Goal: Transaction & Acquisition: Subscribe to service/newsletter

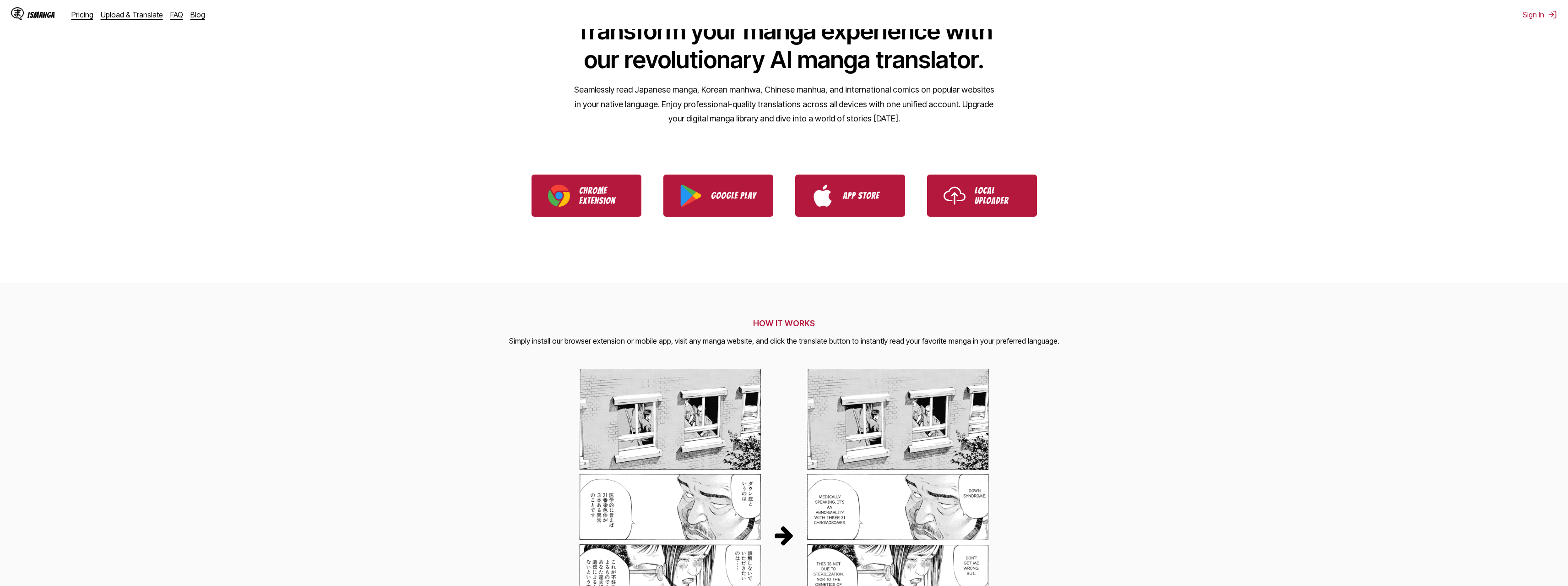
scroll to position [138, 0]
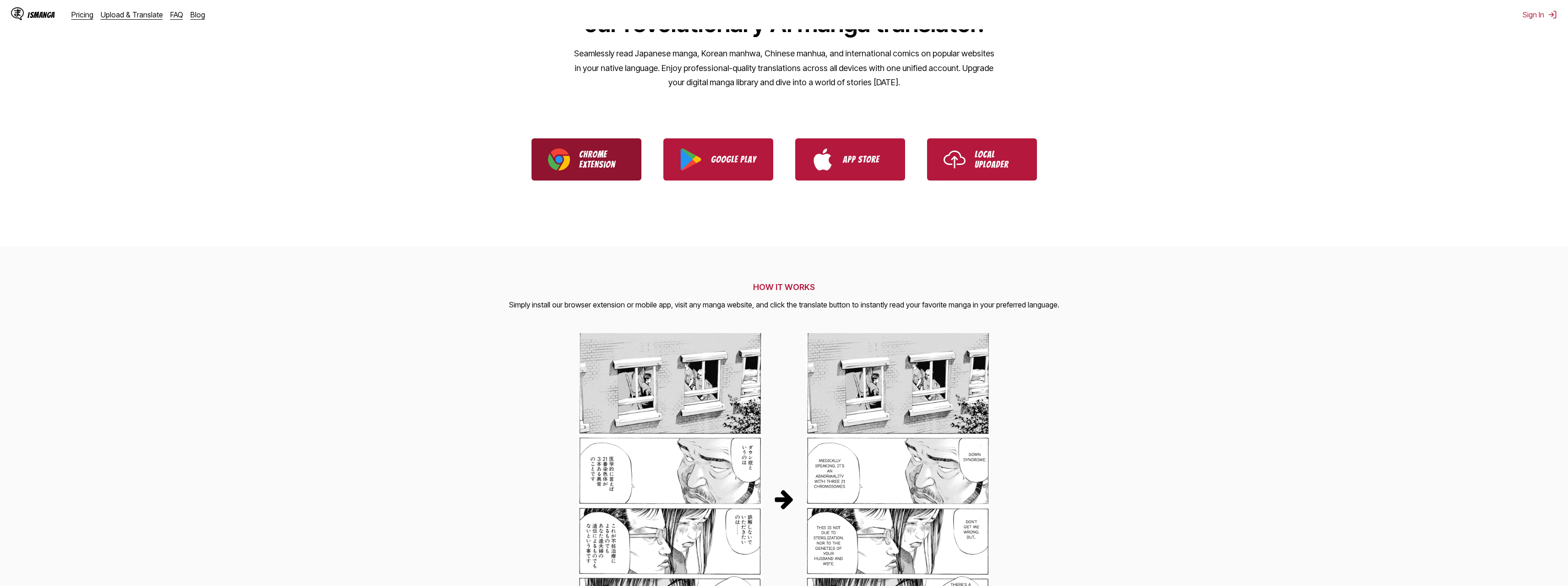
click at [569, 169] on img "Download IsManga Chrome Extension" at bounding box center [559, 160] width 22 height 22
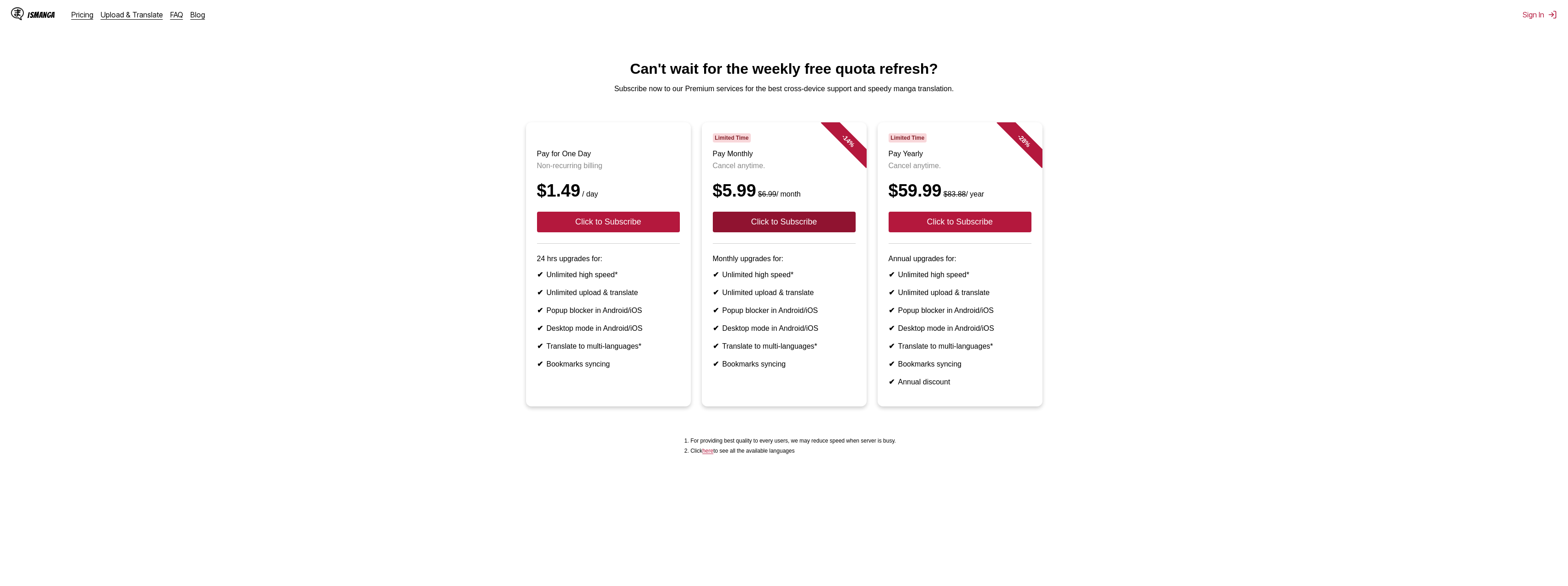
click at [790, 231] on button "Click to Subscribe" at bounding box center [784, 222] width 143 height 21
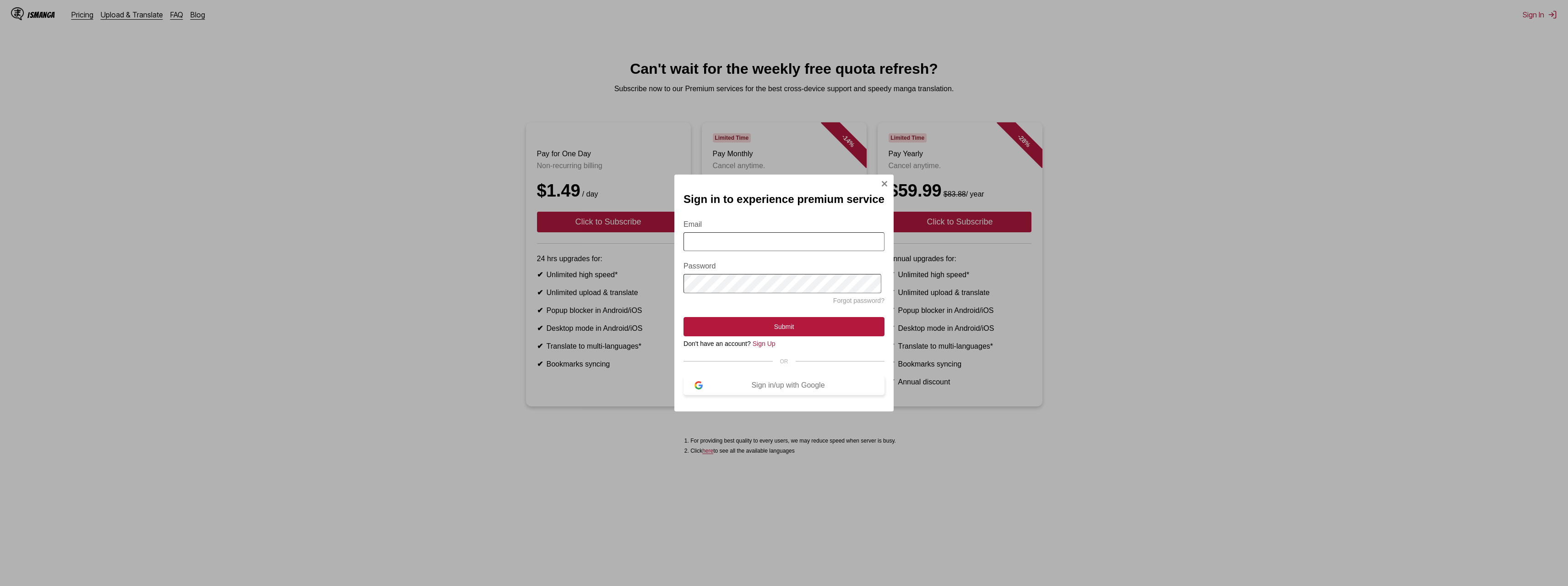
click at [782, 395] on button "Sign in/up with Google" at bounding box center [784, 386] width 201 height 19
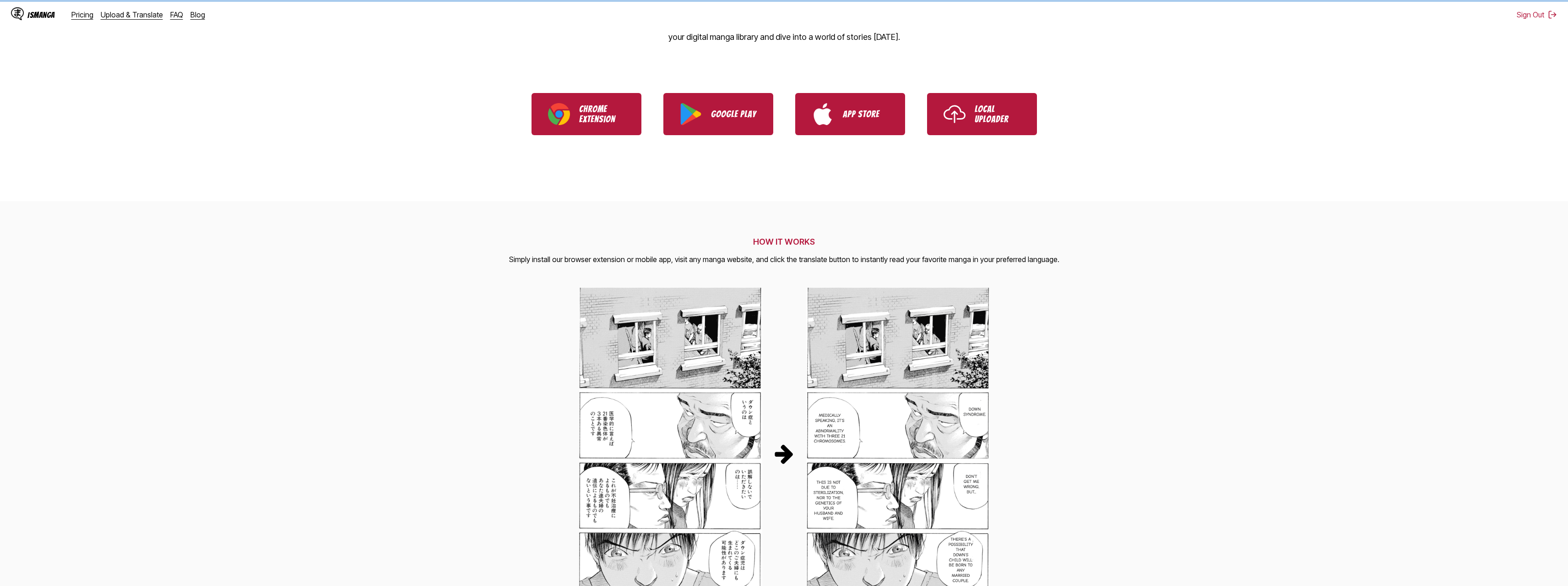
scroll to position [183, 0]
click at [84, 18] on link "Pricing" at bounding box center [82, 15] width 22 height 9
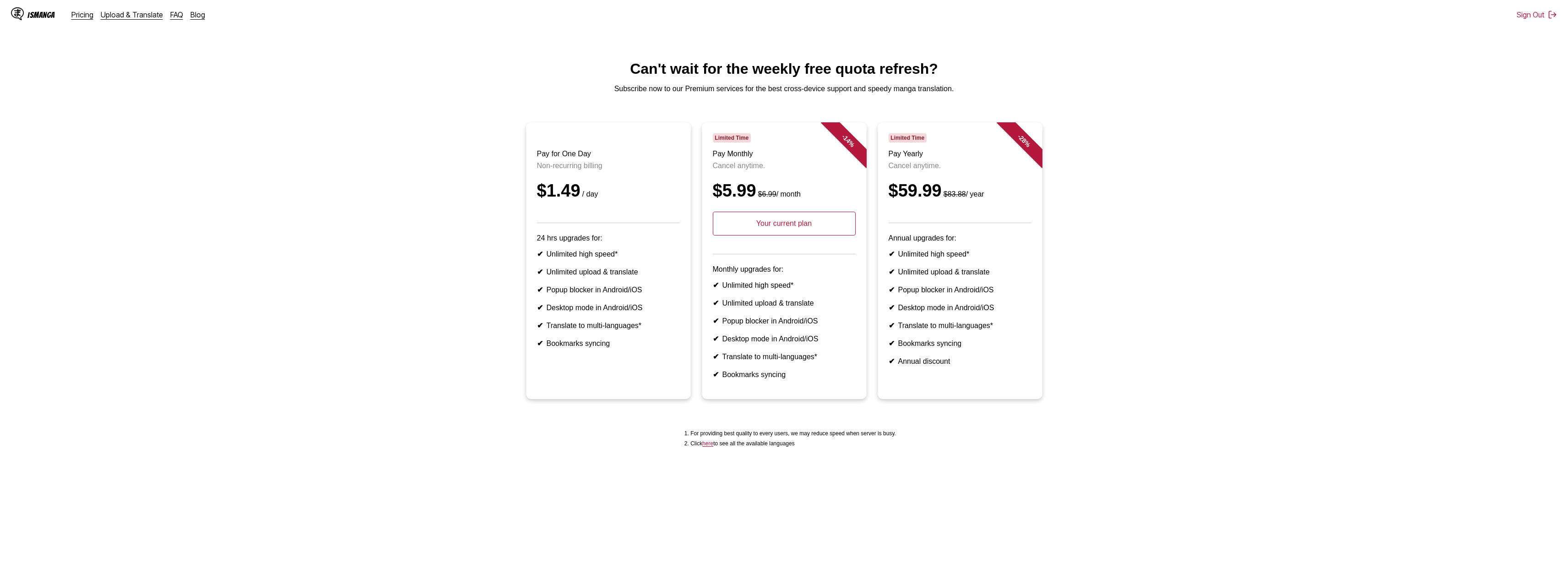
click at [788, 236] on p "Your current plan" at bounding box center [784, 223] width 143 height 24
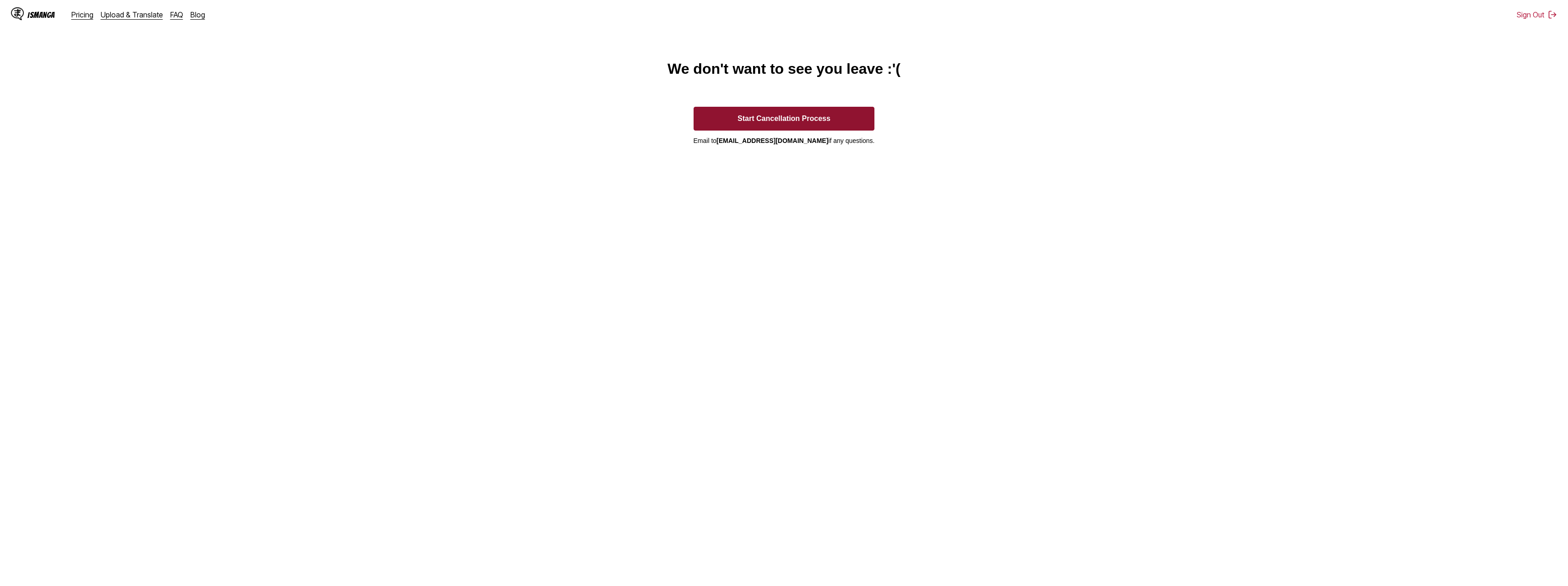
click at [817, 114] on button "Start Cancellation Process" at bounding box center [784, 118] width 181 height 24
